Goal: Task Accomplishment & Management: Use online tool/utility

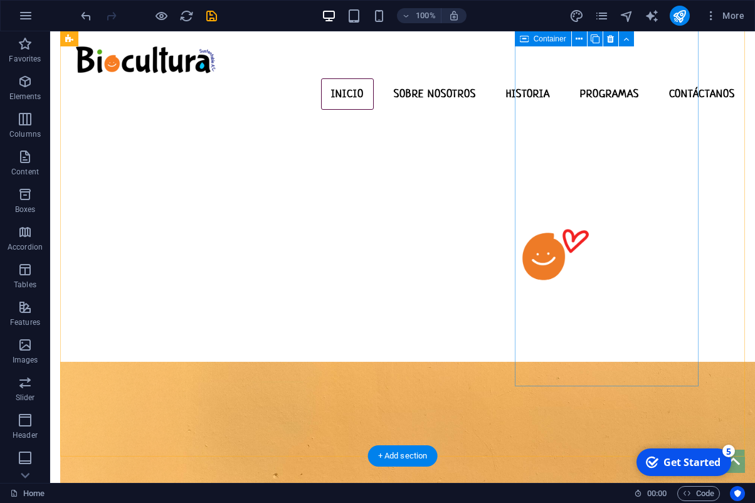
scroll to position [532, 0]
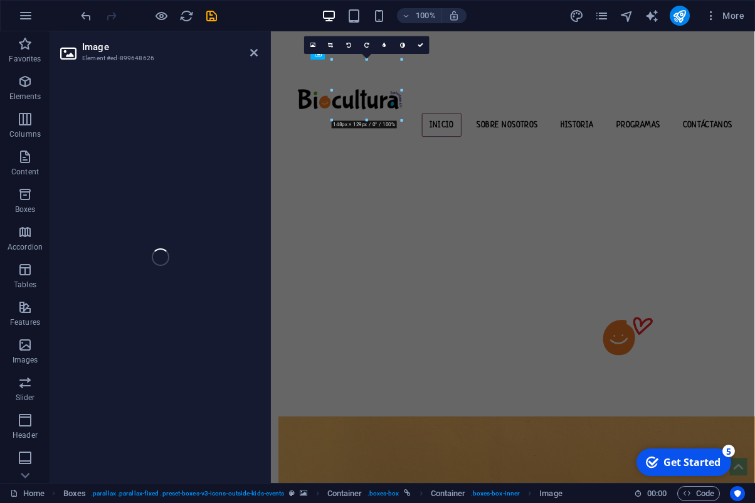
scroll to position [678, 0]
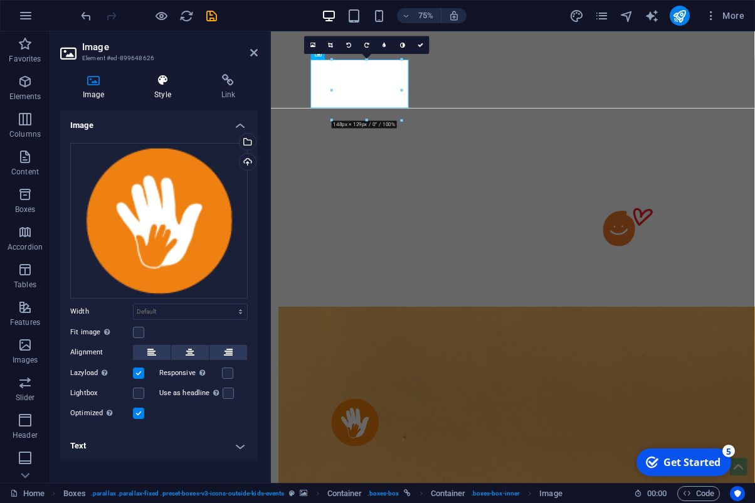
click at [164, 86] on icon at bounding box center [162, 80] width 61 height 13
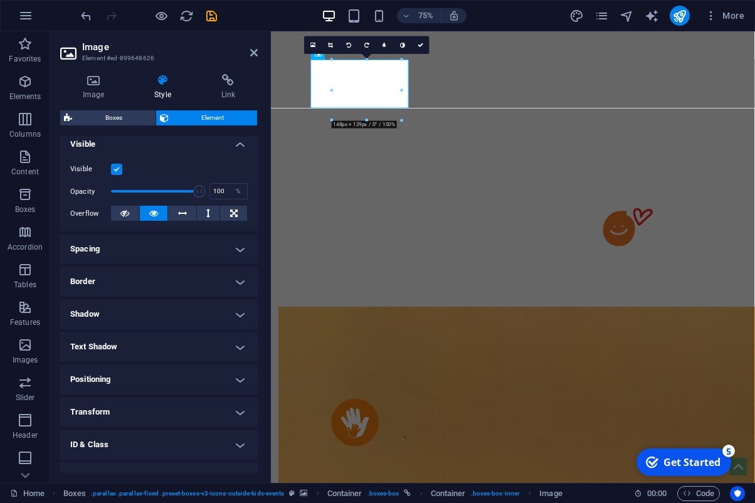
scroll to position [193, 0]
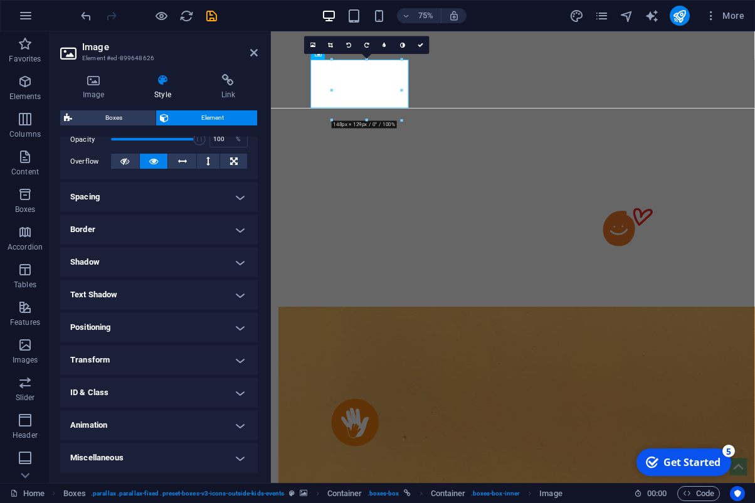
click at [192, 423] on h4 "Animation" at bounding box center [159, 425] width 198 height 30
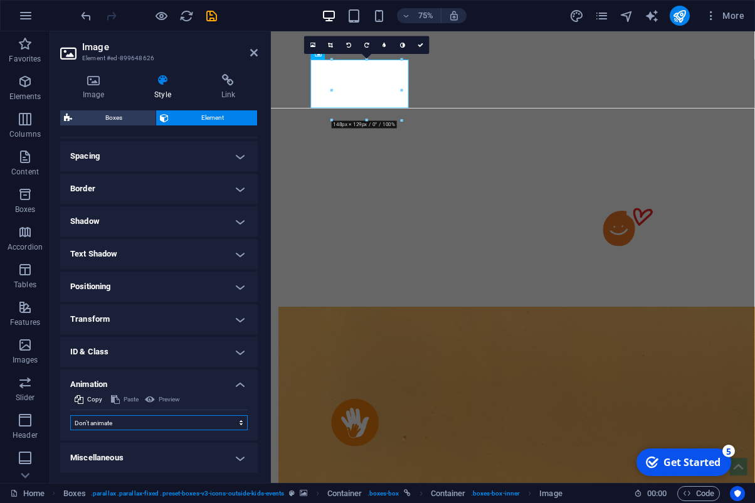
click at [70, 415] on select "Don't animate Show / Hide Slide up/down Zoom in/out Slide left to right Slide r…" at bounding box center [159, 422] width 178 height 15
select select "fade"
click option "Show / Hide" at bounding box center [0, 0] width 0 height 0
select select "scroll"
click at [70, 415] on select "Don't animate Show / Hide Slide up/down Zoom in/out Slide left to right Slide r…" at bounding box center [159, 422] width 178 height 15
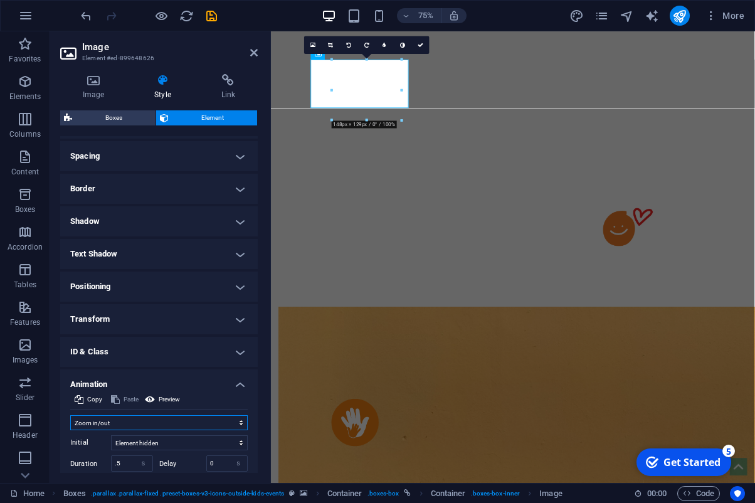
click option "Zoom in/out" at bounding box center [0, 0] width 0 height 0
click at [70, 415] on select "Don't animate Show / Hide Slide up/down Zoom in/out Slide left to right Slide r…" at bounding box center [159, 422] width 178 height 15
click option "Blink" at bounding box center [0, 0] width 0 height 0
click option "Slide bottom to top" at bounding box center [0, 0] width 0 height 0
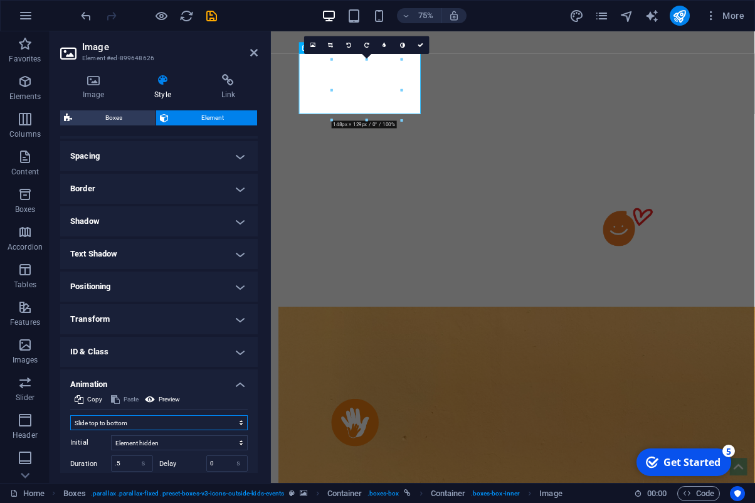
click option "Slide top to bottom" at bounding box center [0, 0] width 0 height 0
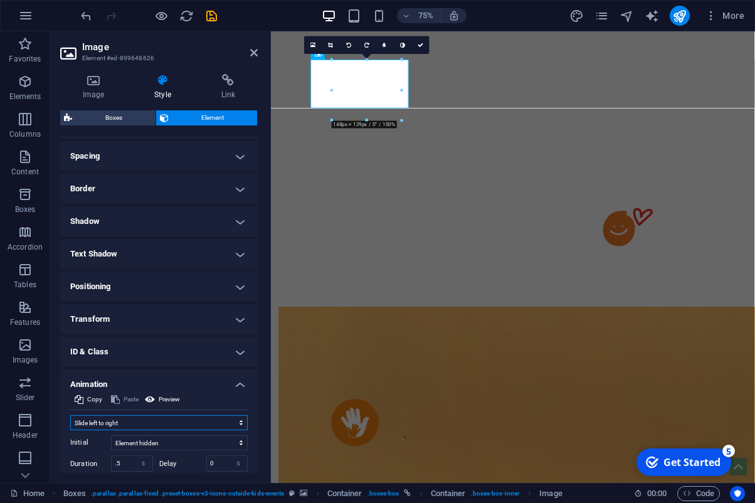
click option "Slide left to right" at bounding box center [0, 0] width 0 height 0
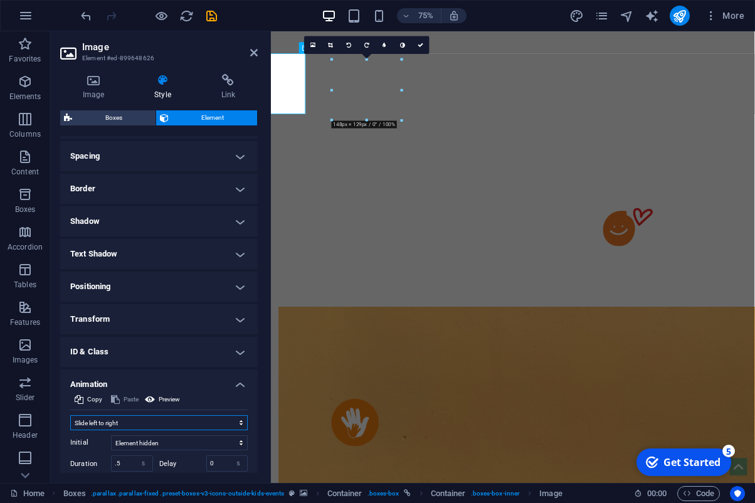
click at [70, 415] on select "Don't animate Show / Hide Slide up/down Zoom in/out Slide left to right Slide r…" at bounding box center [159, 422] width 178 height 15
click option "Zoom in/out" at bounding box center [0, 0] width 0 height 0
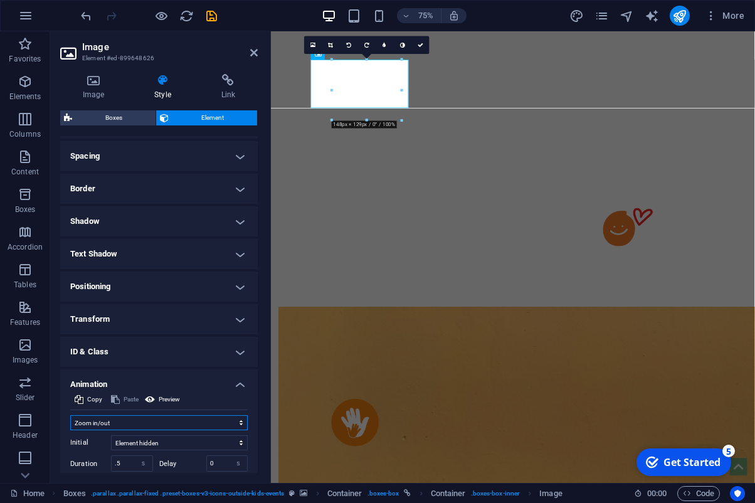
click at [70, 415] on select "Don't animate Show / Hide Slide up/down Zoom in/out Slide left to right Slide r…" at bounding box center [159, 422] width 178 height 15
select select "slide"
click option "Slide up/down" at bounding box center [0, 0] width 0 height 0
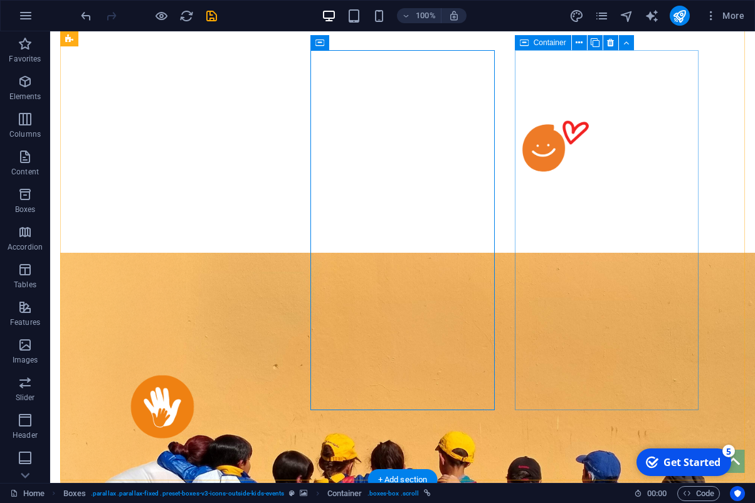
scroll to position [532, 0]
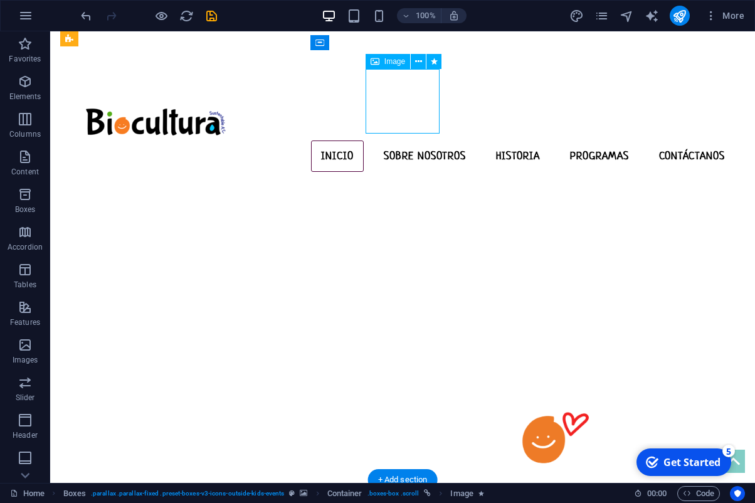
scroll to position [678, 0]
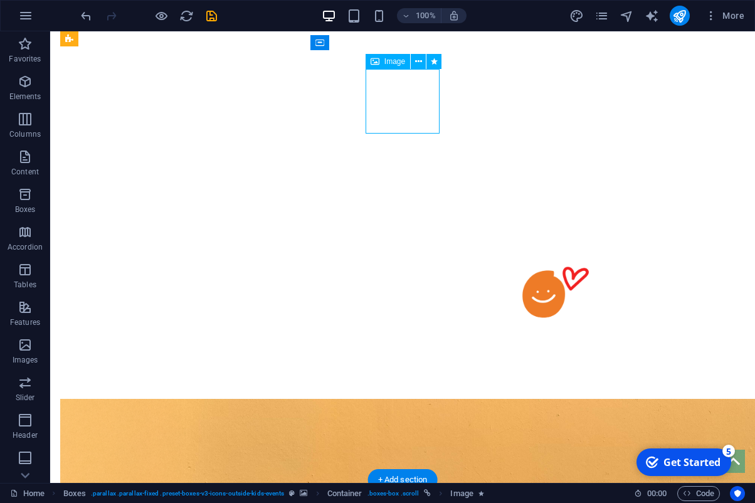
select select "%"
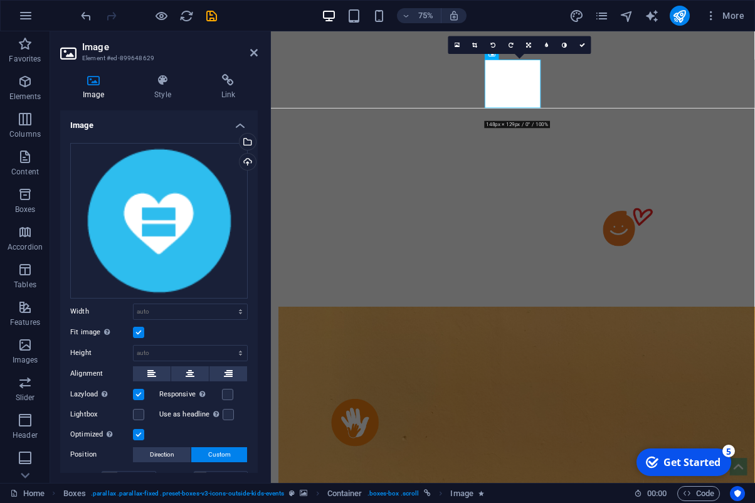
scroll to position [58, 0]
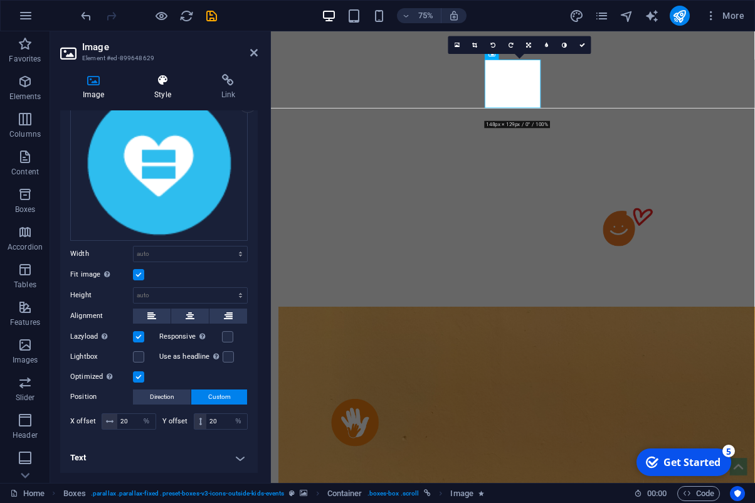
click at [162, 85] on icon at bounding box center [162, 80] width 61 height 13
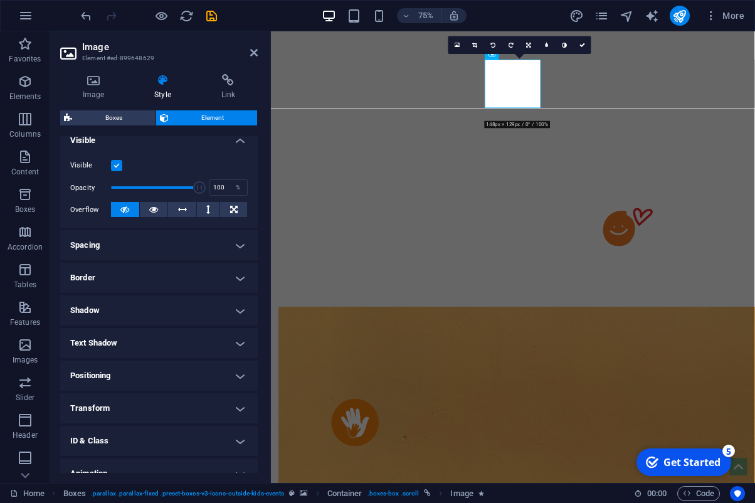
scroll to position [193, 0]
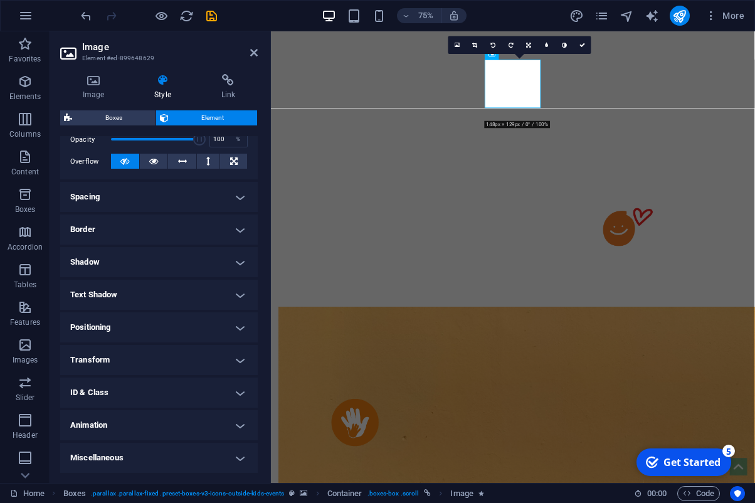
click at [240, 412] on h4 "Animation" at bounding box center [159, 425] width 198 height 30
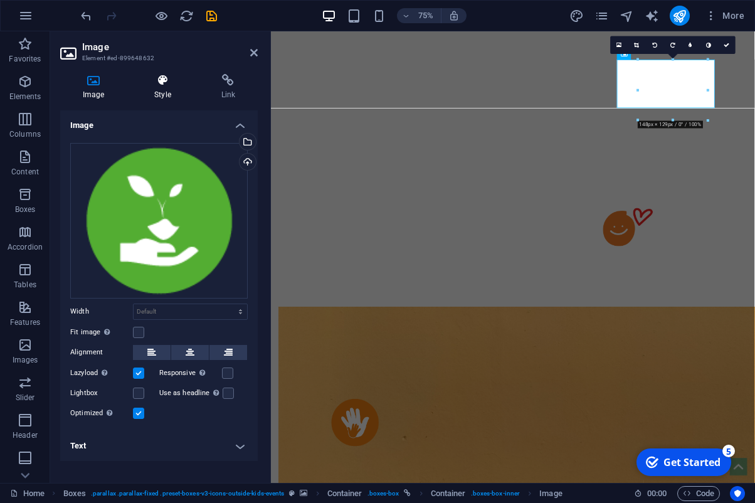
click at [173, 95] on h4 "Style" at bounding box center [165, 87] width 67 height 26
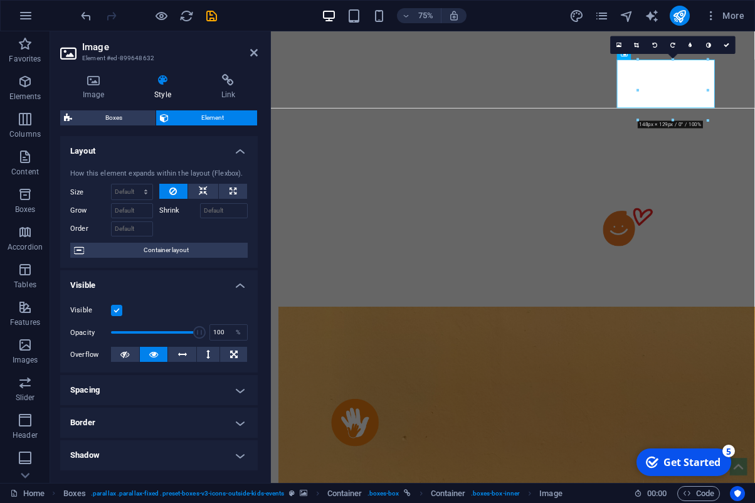
scroll to position [193, 0]
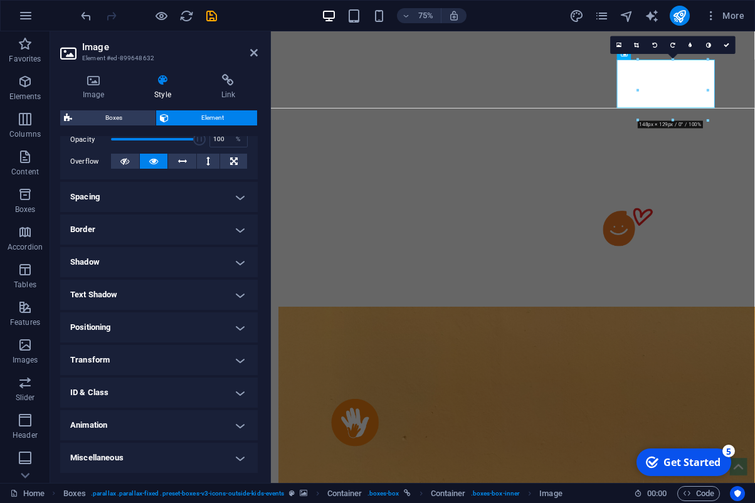
click at [142, 427] on h4 "Animation" at bounding box center [159, 425] width 198 height 30
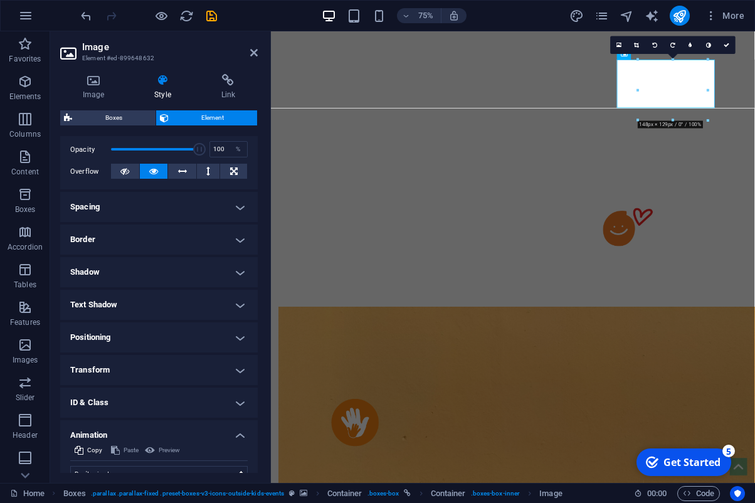
scroll to position [234, 0]
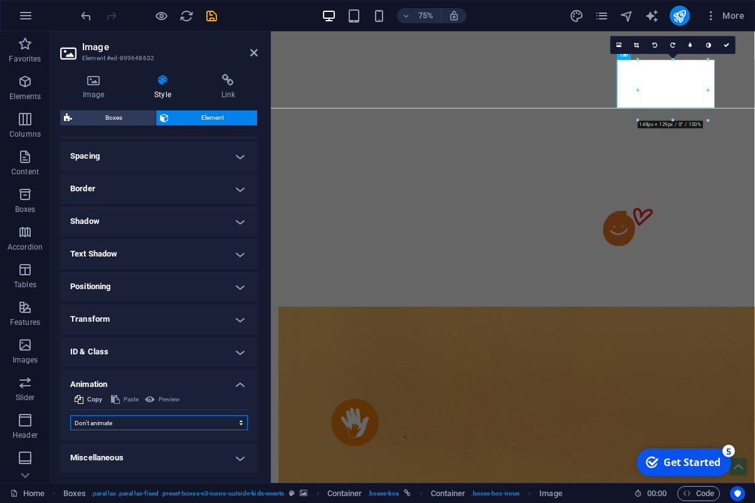
click at [70, 415] on select "Don't animate Show / Hide Slide up/down Zoom in/out Slide left to right Slide r…" at bounding box center [159, 422] width 178 height 15
select select "slide"
click option "Slide up/down" at bounding box center [0, 0] width 0 height 0
select select "scroll"
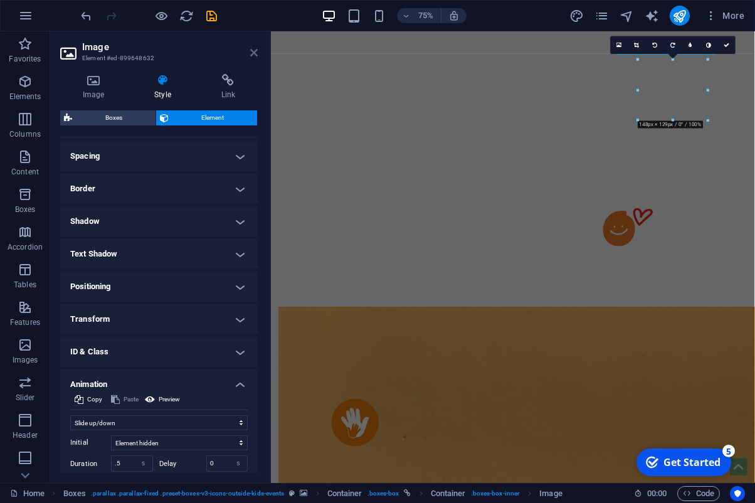
drag, startPoint x: 254, startPoint y: 55, endPoint x: 277, endPoint y: 23, distance: 38.7
click at [254, 55] on icon at bounding box center [254, 53] width 8 height 10
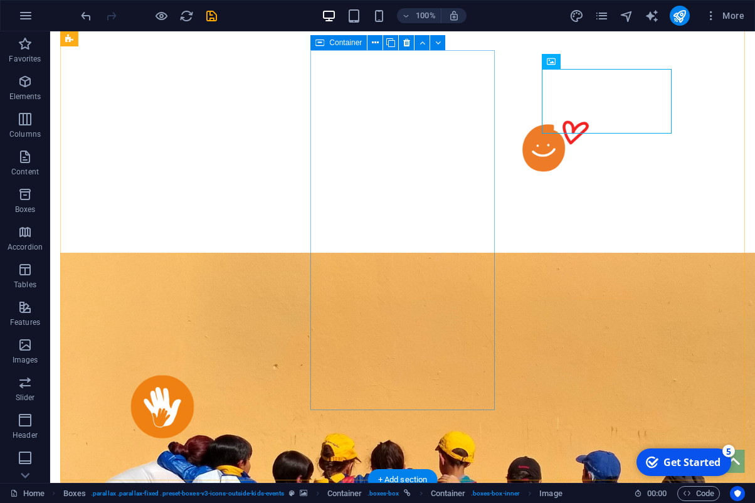
scroll to position [532, 0]
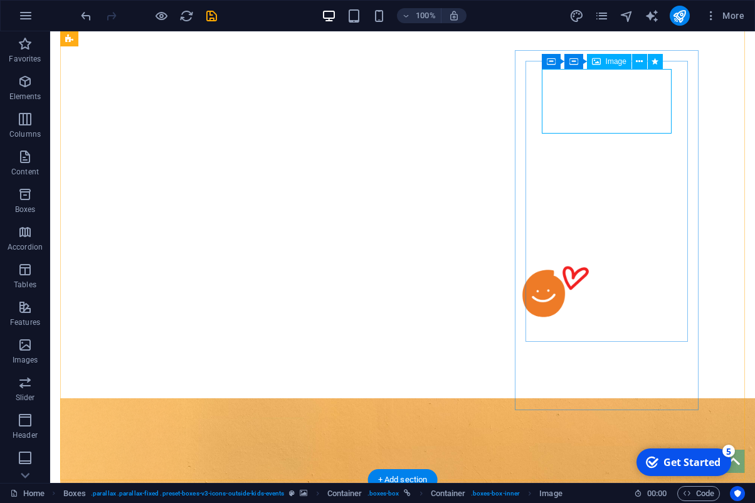
select select "slide"
select select "s"
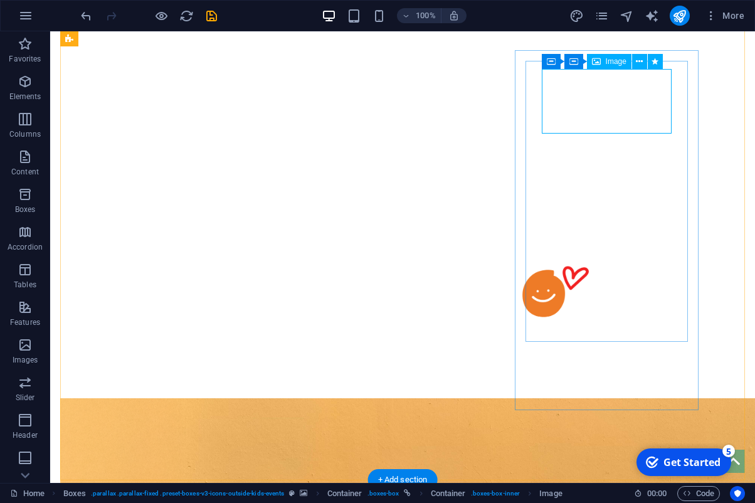
select select "scroll"
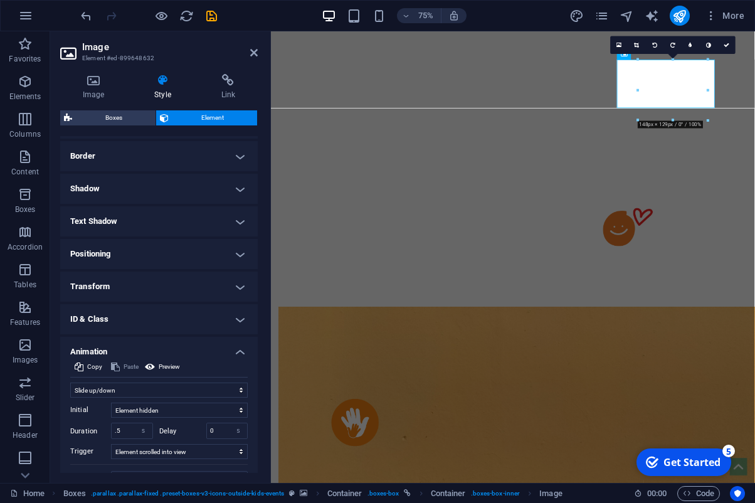
scroll to position [323, 0]
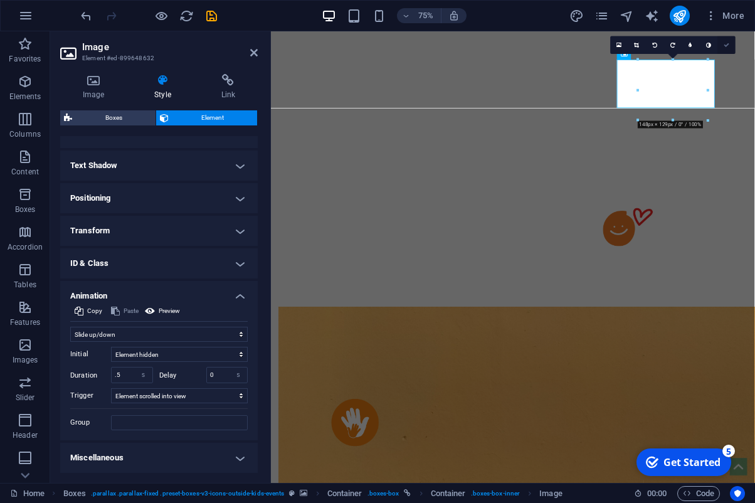
click at [732, 46] on link at bounding box center [727, 45] width 18 height 18
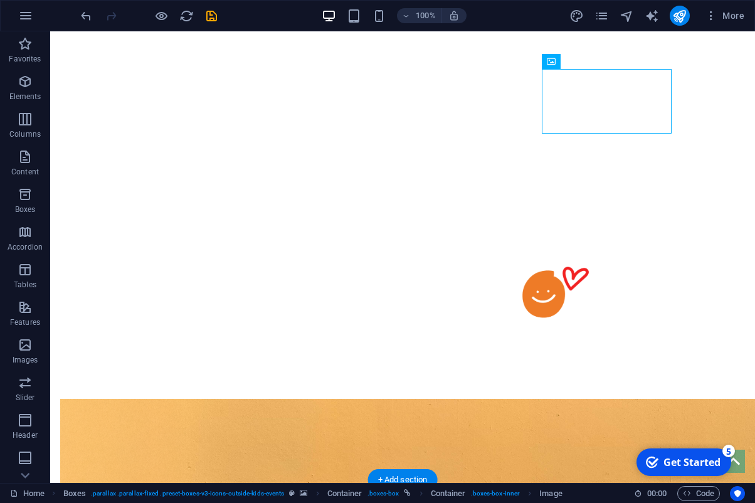
scroll to position [532, 0]
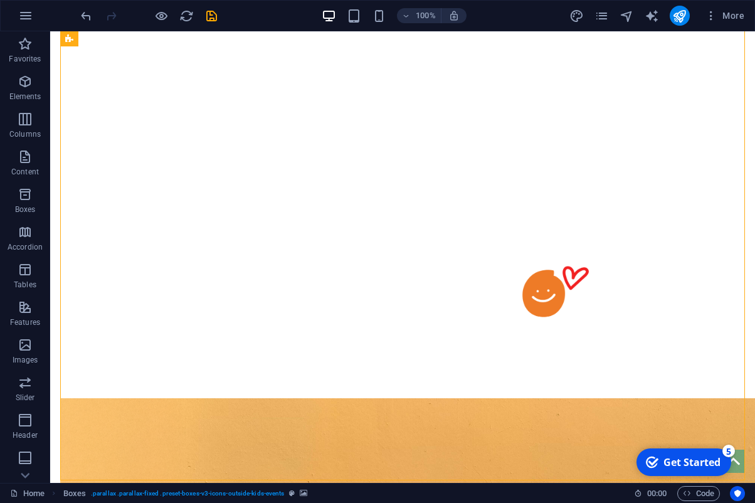
click at [690, 20] on div at bounding box center [680, 16] width 20 height 20
click at [684, 20] on icon "publish" at bounding box center [680, 16] width 14 height 14
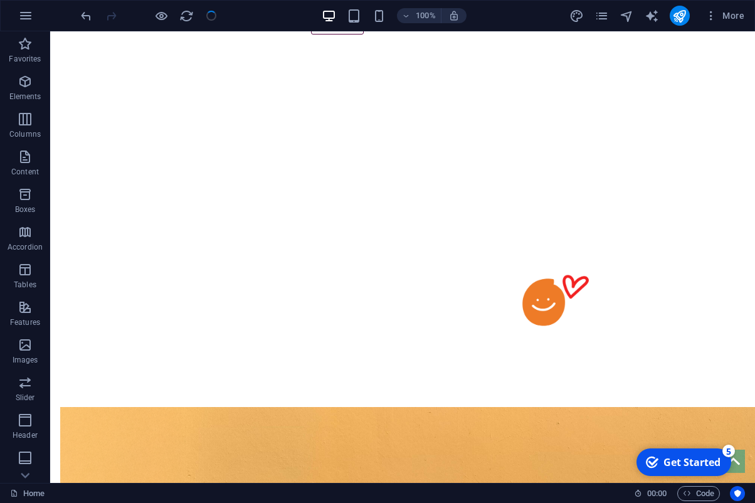
scroll to position [522, 0]
